Goal: Task Accomplishment & Management: Use online tool/utility

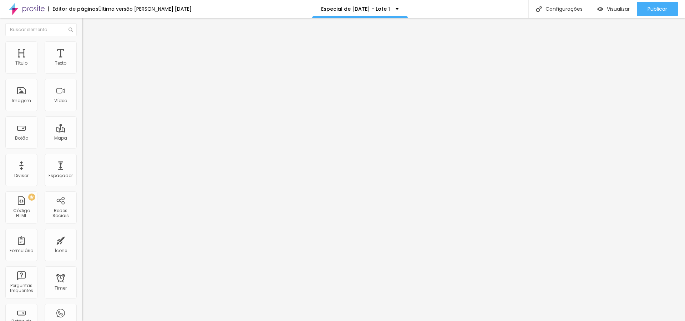
click at [88, 49] on span "Estilo" at bounding box center [93, 46] width 11 height 6
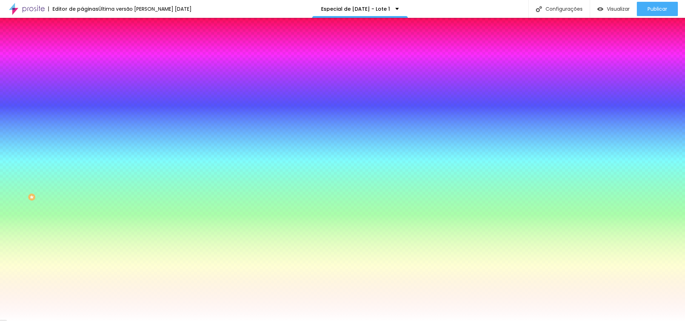
click at [82, 66] on span "Trocar imagem" at bounding box center [101, 63] width 39 height 6
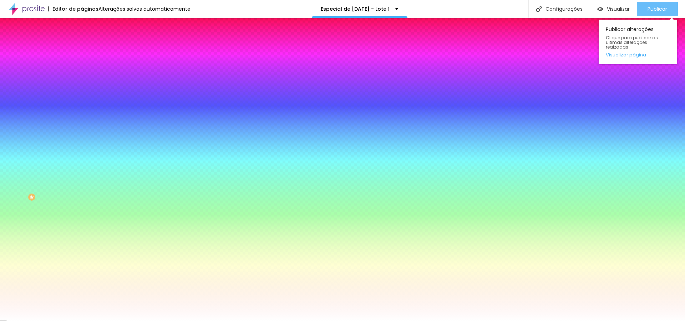
click at [655, 7] on span "Publicar" at bounding box center [657, 9] width 20 height 6
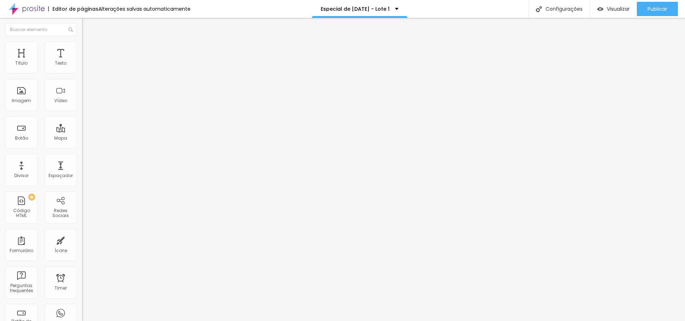
click at [82, 46] on li "Avançado" at bounding box center [123, 44] width 82 height 7
click at [82, 41] on img at bounding box center [85, 37] width 6 height 6
click at [651, 9] on span "Publicar" at bounding box center [657, 9] width 20 height 6
click at [82, 46] on li "Avançado" at bounding box center [123, 44] width 82 height 7
click at [82, 304] on div at bounding box center [123, 304] width 82 height 0
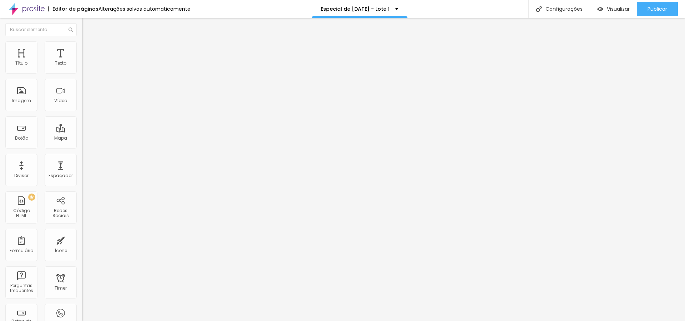
click at [82, 304] on div at bounding box center [123, 304] width 82 height 0
click at [82, 300] on div at bounding box center [123, 300] width 82 height 0
drag, startPoint x: 74, startPoint y: 158, endPoint x: 77, endPoint y: 167, distance: 9.6
click at [82, 300] on div at bounding box center [123, 300] width 82 height 0
click at [82, 308] on div at bounding box center [123, 308] width 82 height 0
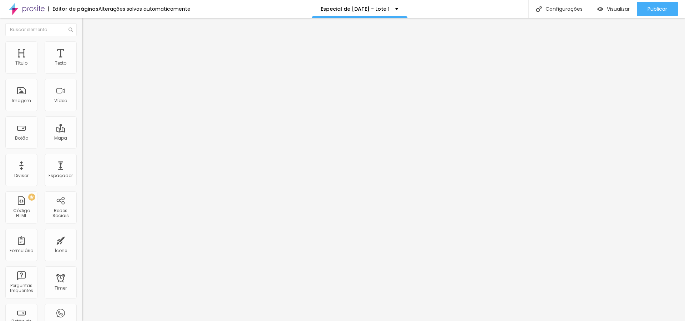
click at [82, 308] on div at bounding box center [123, 308] width 82 height 0
click at [87, 25] on img "button" at bounding box center [90, 26] width 6 height 6
click at [87, 26] on img "button" at bounding box center [90, 26] width 6 height 6
click at [59, 59] on div "Texto" at bounding box center [61, 57] width 32 height 32
click at [87, 25] on img "button" at bounding box center [90, 26] width 6 height 6
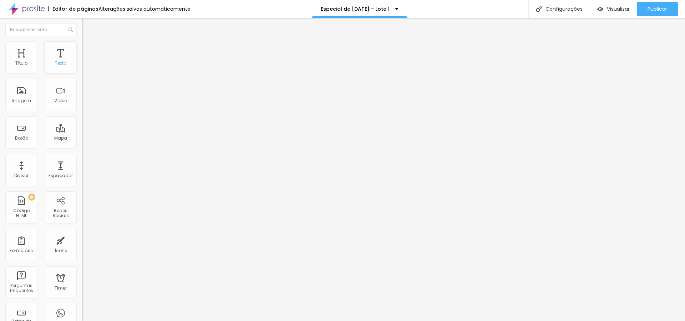
click at [67, 59] on div "Texto" at bounding box center [61, 57] width 32 height 32
click at [650, 7] on span "Publicar" at bounding box center [657, 9] width 20 height 6
click at [650, 8] on span "Publicar" at bounding box center [657, 9] width 20 height 6
click at [85, 66] on icon "button" at bounding box center [87, 64] width 4 height 4
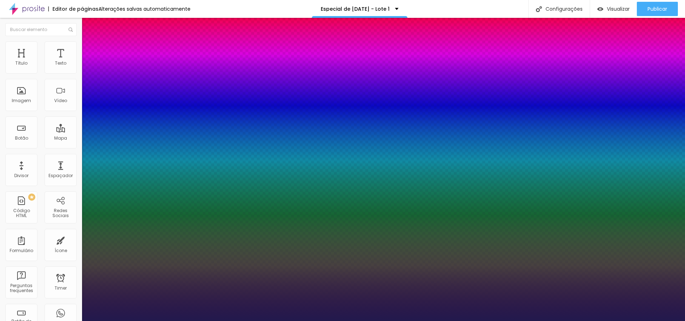
type input "1"
click at [249, 320] on div at bounding box center [342, 321] width 685 height 0
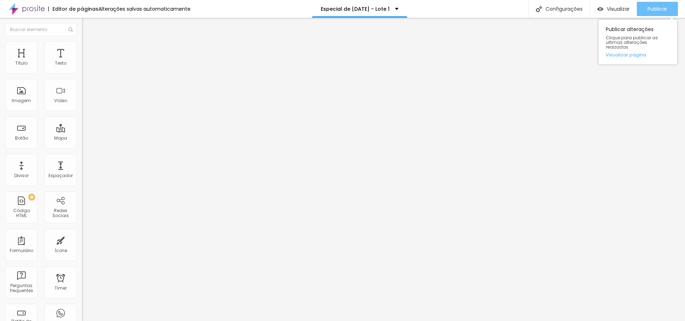
click at [658, 7] on span "Publicar" at bounding box center [657, 9] width 20 height 6
click at [82, 60] on div "Modo" at bounding box center [123, 58] width 82 height 4
click at [82, 46] on img at bounding box center [85, 44] width 6 height 6
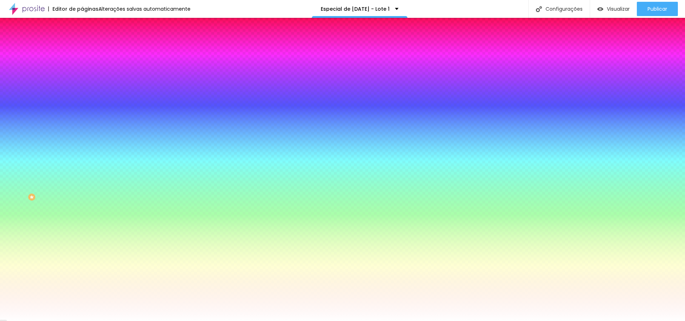
click at [82, 49] on img at bounding box center [85, 52] width 6 height 6
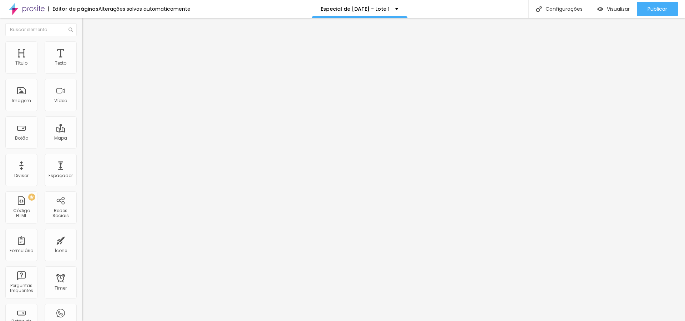
click at [82, 47] on li "Estilo" at bounding box center [123, 44] width 82 height 7
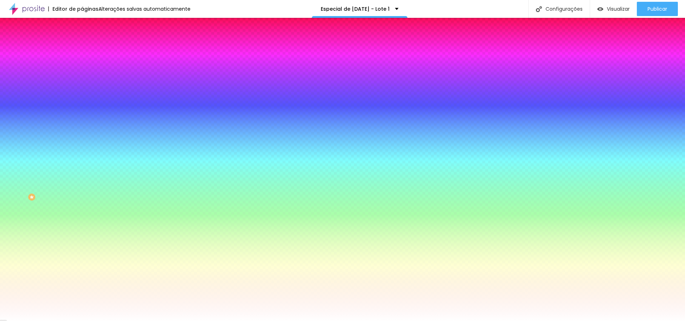
click at [82, 74] on span "Nenhum" at bounding box center [91, 71] width 19 height 6
click at [82, 85] on span "Parallax" at bounding box center [90, 82] width 17 height 6
click at [82, 78] on span "Nenhum" at bounding box center [91, 75] width 19 height 6
click at [82, 85] on span "Parallax" at bounding box center [90, 82] width 17 height 6
click at [82, 78] on span "Nenhum" at bounding box center [91, 75] width 19 height 6
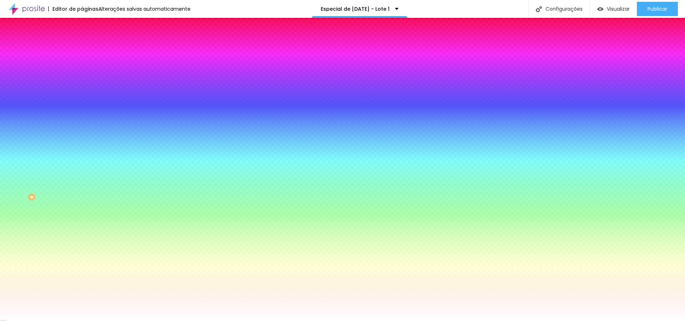
click at [82, 74] on span "Nenhum" at bounding box center [91, 71] width 19 height 6
click at [82, 41] on li "Conteúdo" at bounding box center [123, 37] width 82 height 7
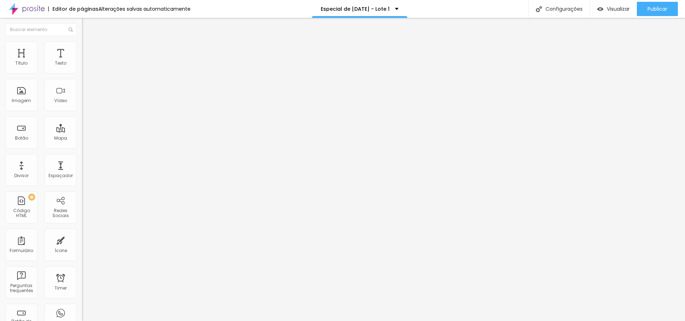
click at [82, 65] on span "Completo" at bounding box center [93, 62] width 22 height 6
click at [82, 69] on span "Encaixotado" at bounding box center [96, 66] width 28 height 6
click at [82, 76] on span "Completo" at bounding box center [93, 73] width 22 height 6
click at [82, 69] on span "Encaixotado" at bounding box center [96, 66] width 28 height 6
click at [656, 8] on span "Publicar" at bounding box center [657, 9] width 20 height 6
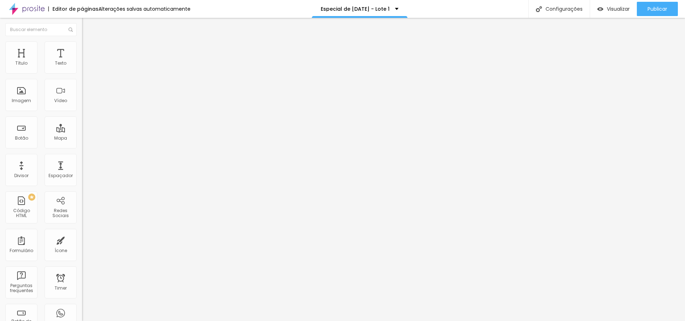
click at [82, 44] on img at bounding box center [85, 44] width 6 height 6
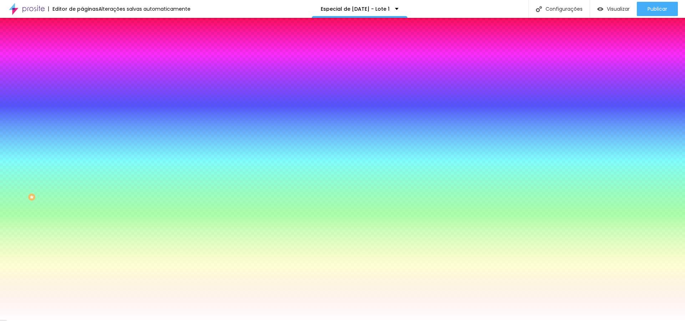
click at [86, 125] on icon "button" at bounding box center [87, 123] width 3 height 3
type input "110"
type input "125"
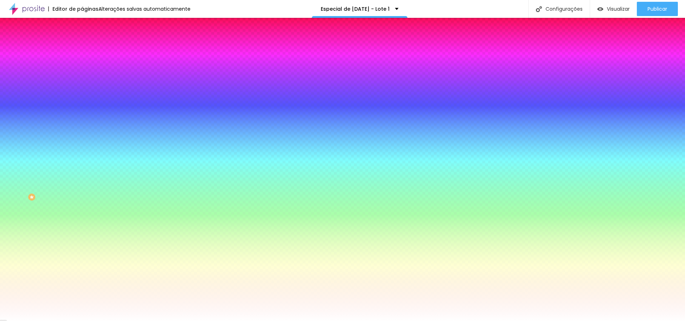
type input "130"
type input "140"
type input "135"
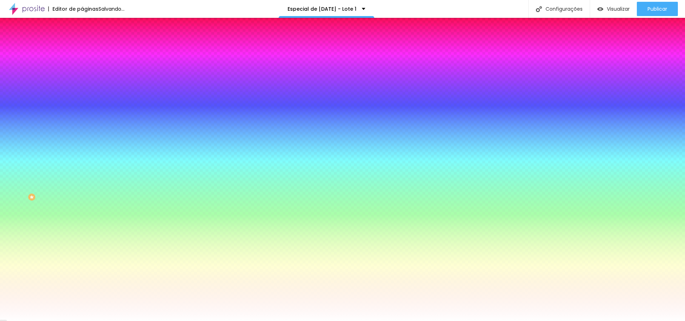
type input "135"
type input "110"
type input "105"
drag, startPoint x: 93, startPoint y: 256, endPoint x: 101, endPoint y: 247, distance: 12.1
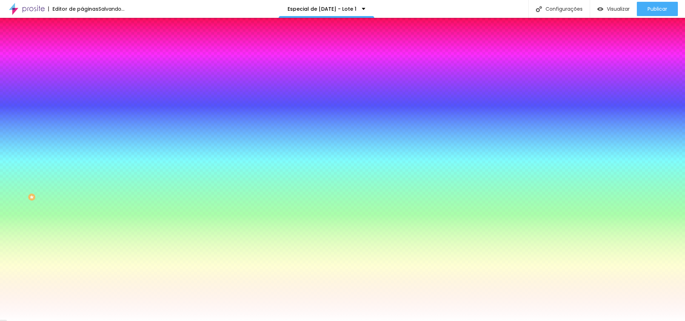
type input "105"
click at [50, 320] on div at bounding box center [342, 321] width 685 height 0
click at [82, 74] on span "Nenhum" at bounding box center [91, 71] width 19 height 6
click at [82, 85] on span "Parallax" at bounding box center [90, 82] width 17 height 6
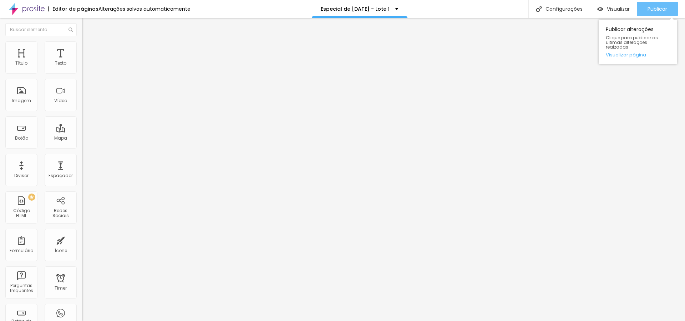
click at [650, 10] on span "Publicar" at bounding box center [657, 9] width 20 height 6
click at [88, 48] on span "Estilo" at bounding box center [93, 46] width 11 height 6
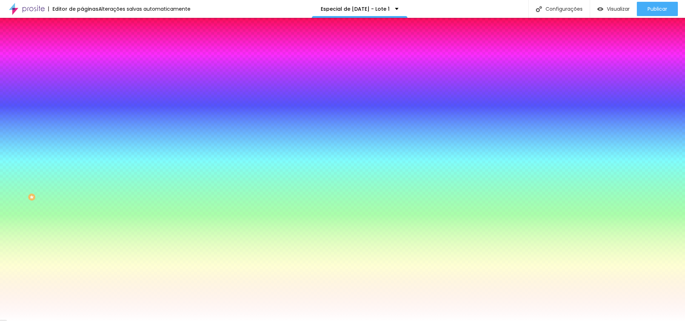
click at [82, 49] on li "Avançado" at bounding box center [123, 52] width 82 height 7
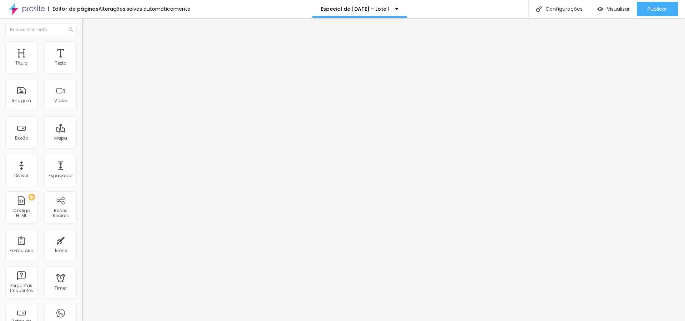
click at [82, 41] on img at bounding box center [85, 37] width 6 height 6
click at [82, 51] on ul "Conteúdo Estilo Avançado" at bounding box center [123, 44] width 82 height 21
click at [88, 49] on span "Estilo" at bounding box center [93, 46] width 11 height 6
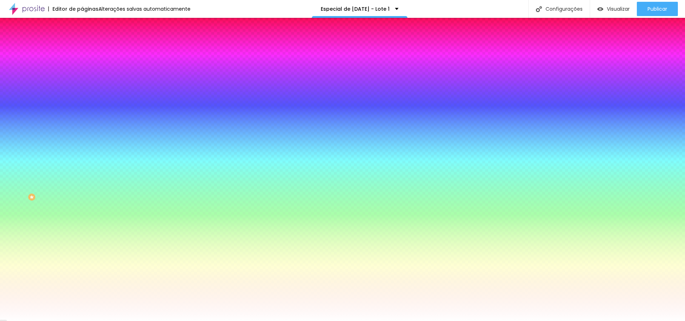
click at [88, 50] on span "Avançado" at bounding box center [100, 53] width 24 height 6
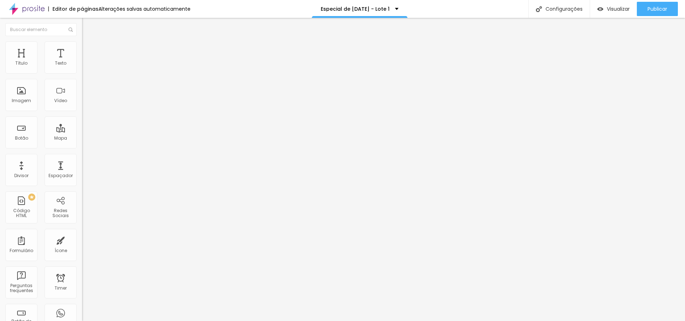
click at [82, 41] on img at bounding box center [85, 37] width 6 height 6
click at [82, 70] on img at bounding box center [84, 68] width 5 height 5
click at [82, 65] on img at bounding box center [84, 62] width 5 height 5
click at [82, 46] on li "Estilo" at bounding box center [123, 44] width 82 height 7
click at [82, 65] on span "Encaixotado" at bounding box center [96, 62] width 28 height 6
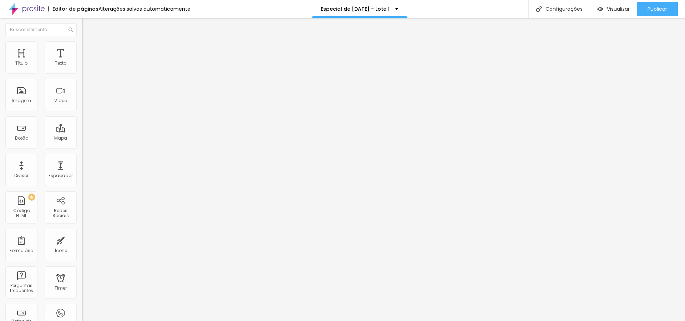
click at [82, 76] on span "Completo" at bounding box center [93, 73] width 22 height 6
click at [645, 9] on button "Publicar" at bounding box center [657, 9] width 41 height 14
